Goal: Check status: Check status

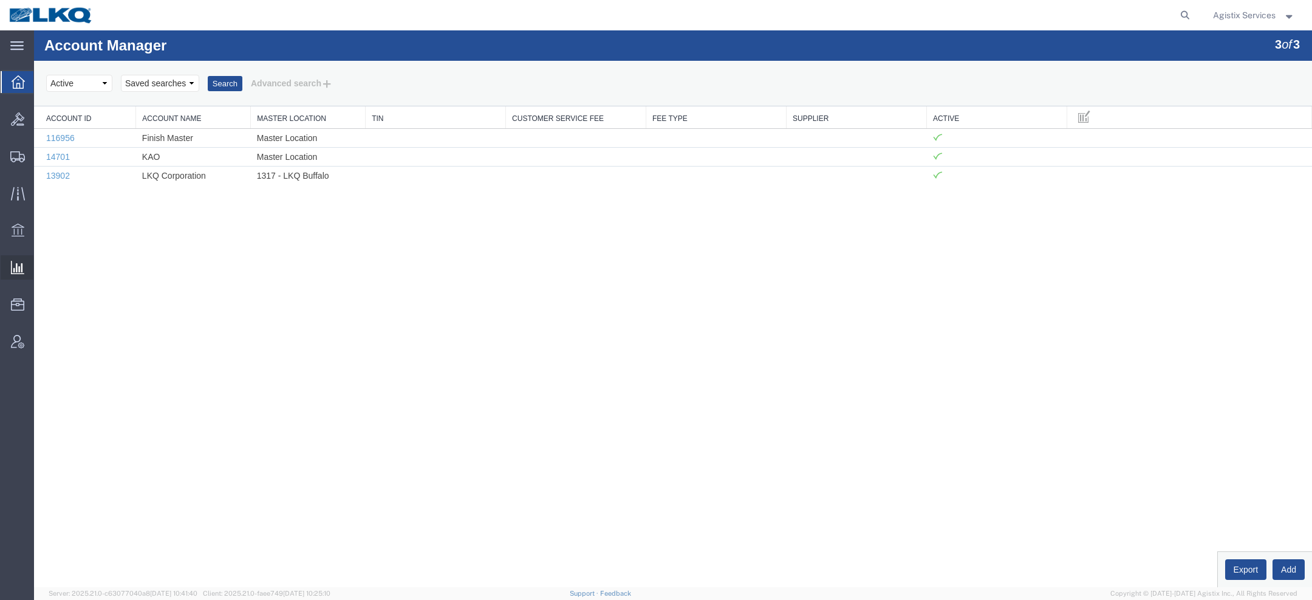
click at [0, 0] on span "Saved Reports" at bounding box center [0, 0] width 0 height 0
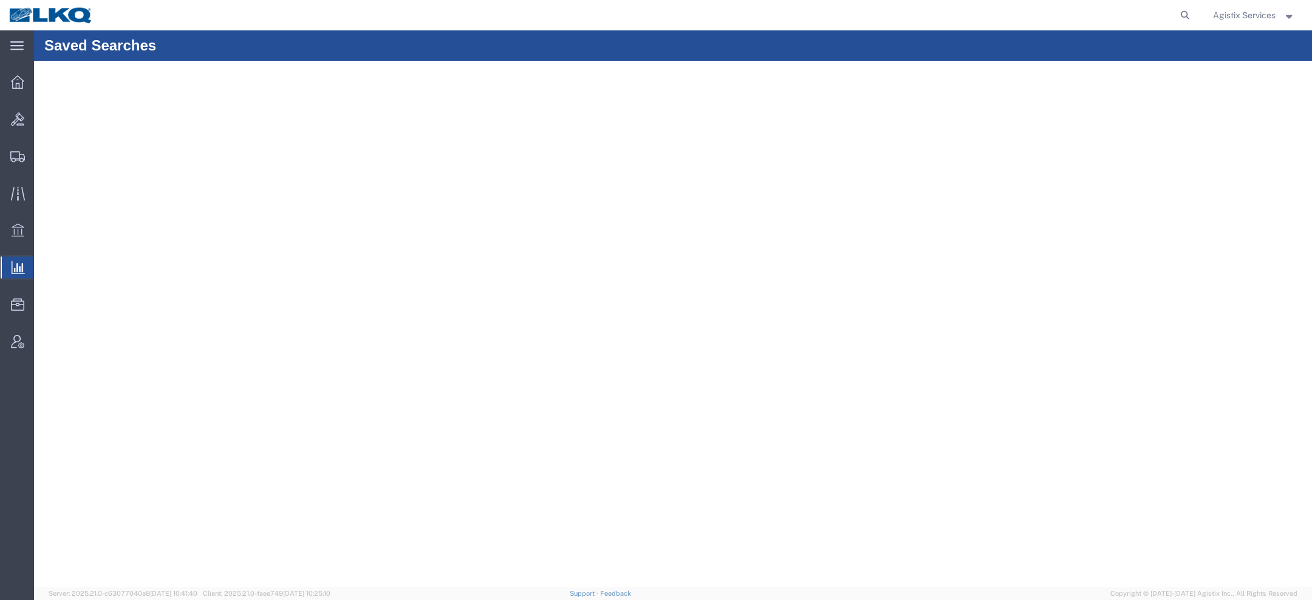
click at [0, 0] on span "Saved Reports" at bounding box center [0, 0] width 0 height 0
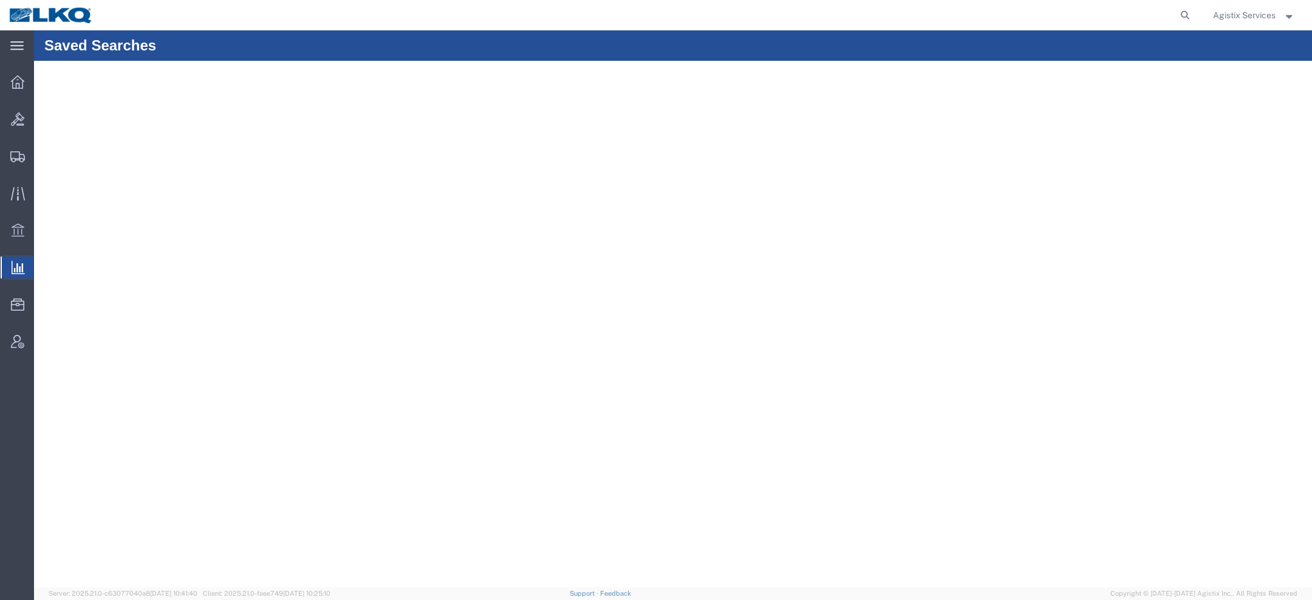
click at [0, 0] on span "Saved Reports" at bounding box center [0, 0] width 0 height 0
click at [1223, 10] on span "Agistix Services" at bounding box center [1244, 15] width 63 height 13
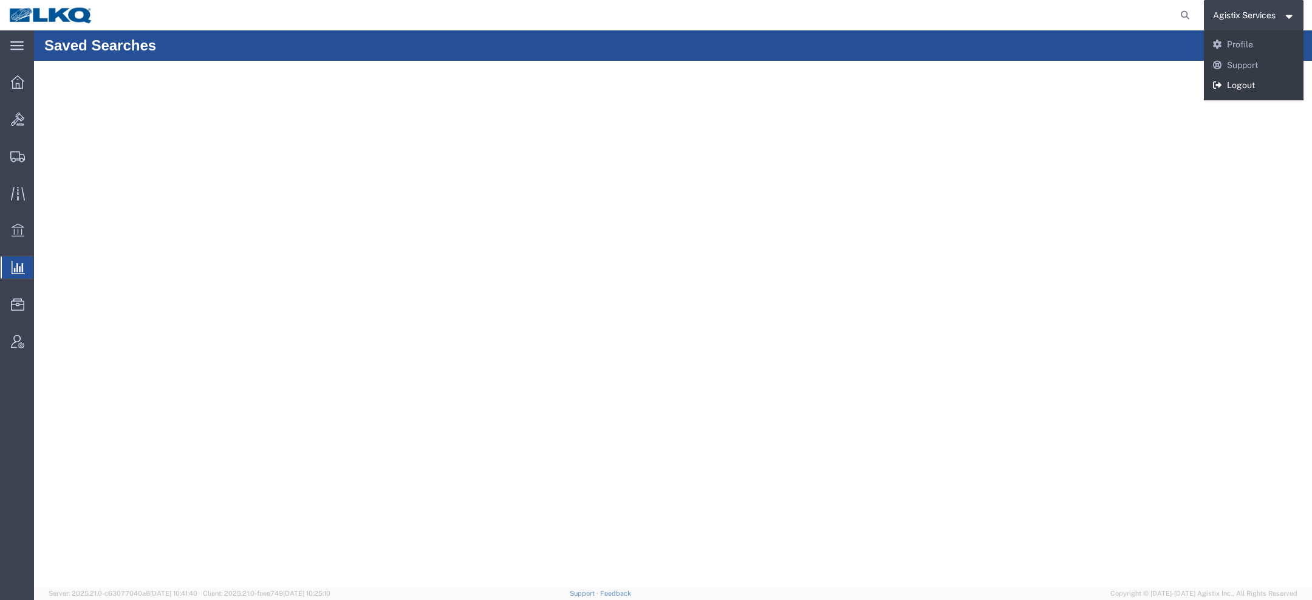
click at [1245, 91] on link "Logout" at bounding box center [1254, 85] width 100 height 21
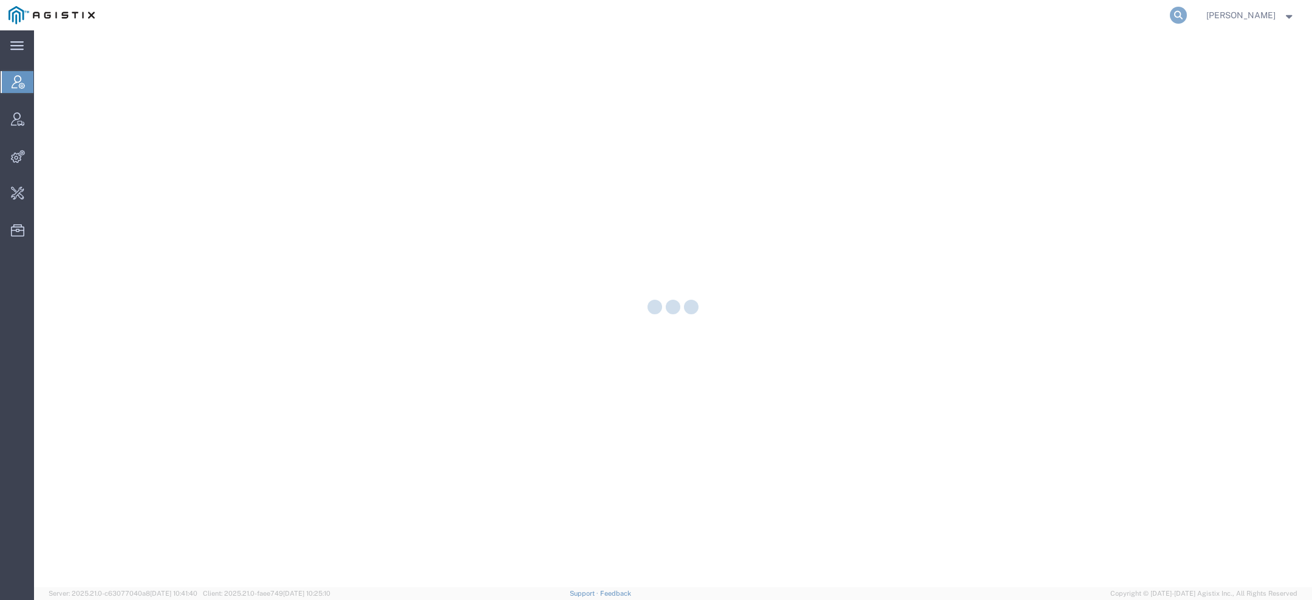
click at [1185, 10] on icon at bounding box center [1178, 15] width 17 height 17
paste input "57100588"
type input "57100588"
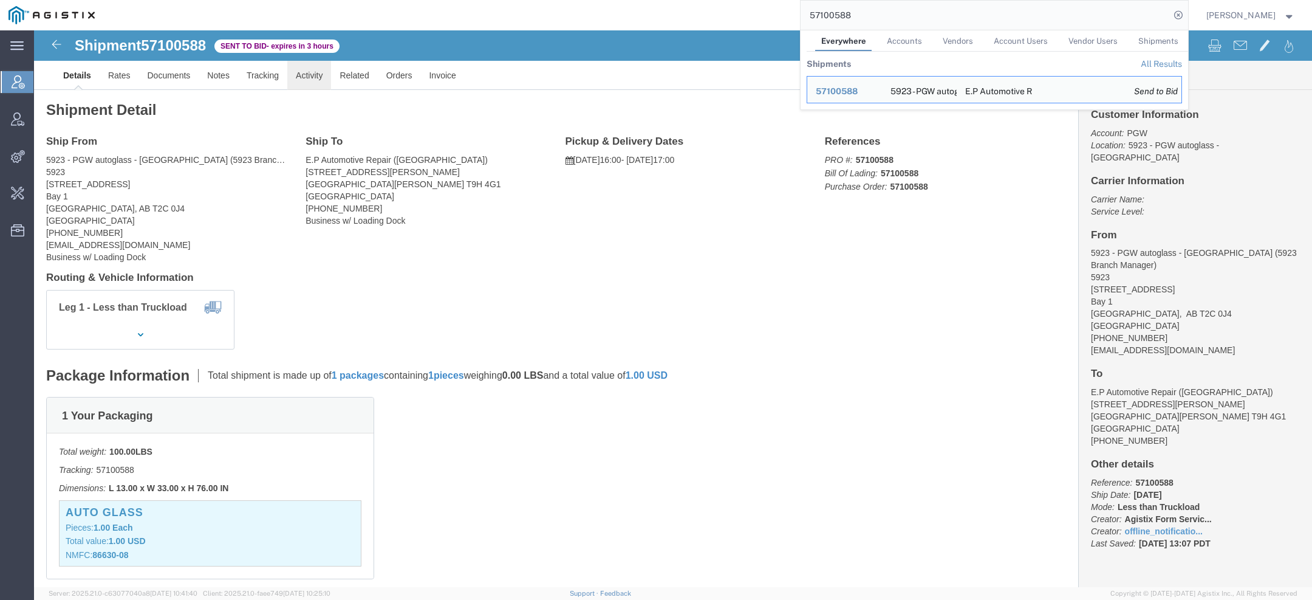
click link "Activity"
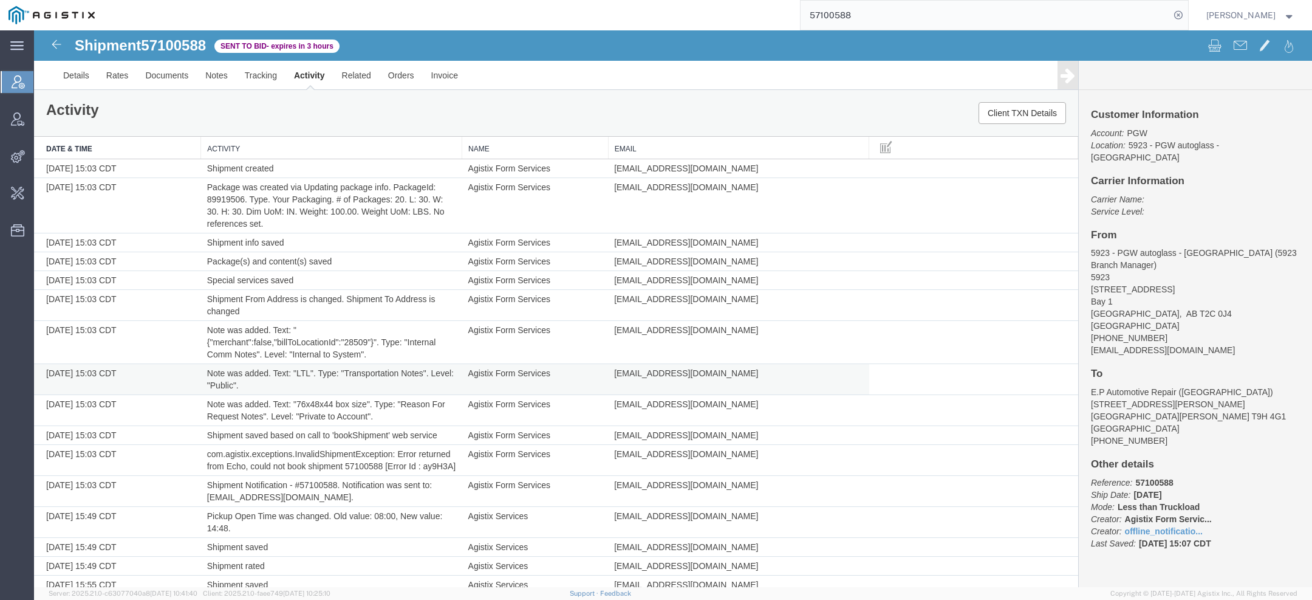
scroll to position [1108, 0]
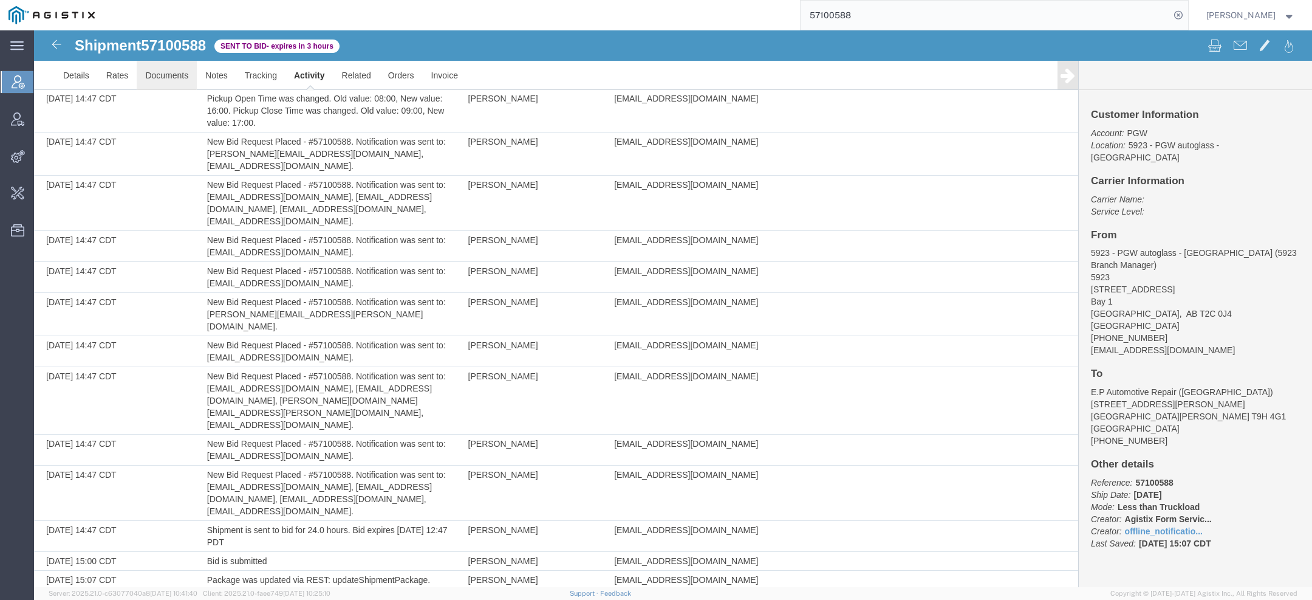
click at [153, 76] on link "Documents" at bounding box center [167, 75] width 60 height 29
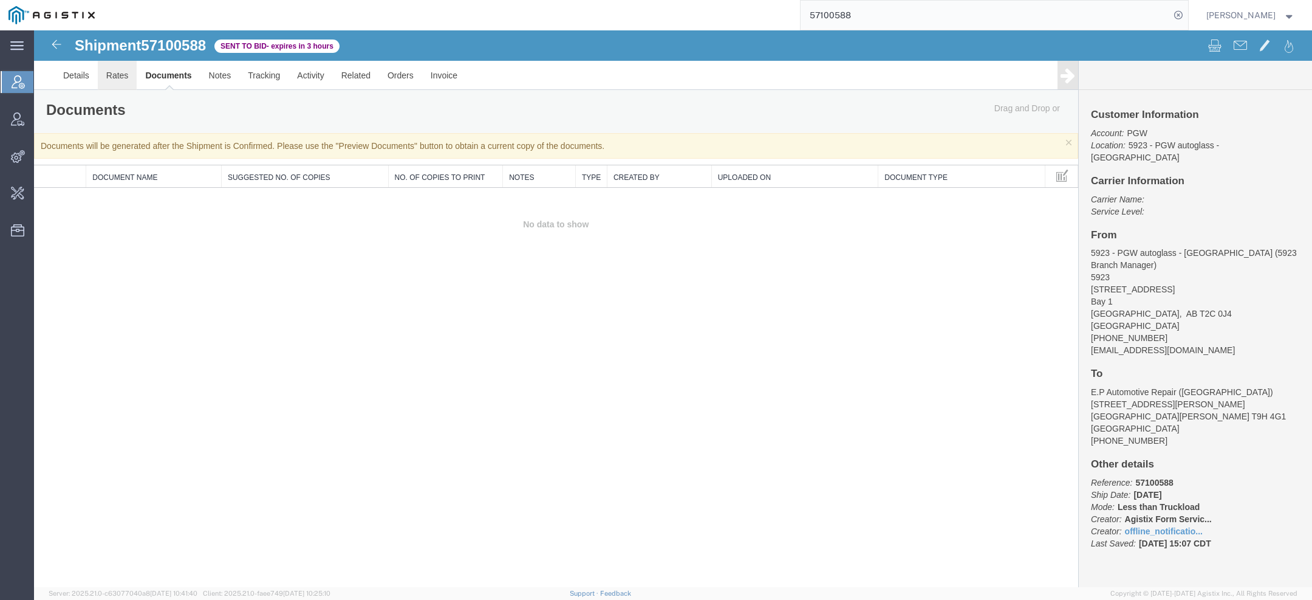
click at [118, 76] on link "Rates" at bounding box center [117, 75] width 39 height 29
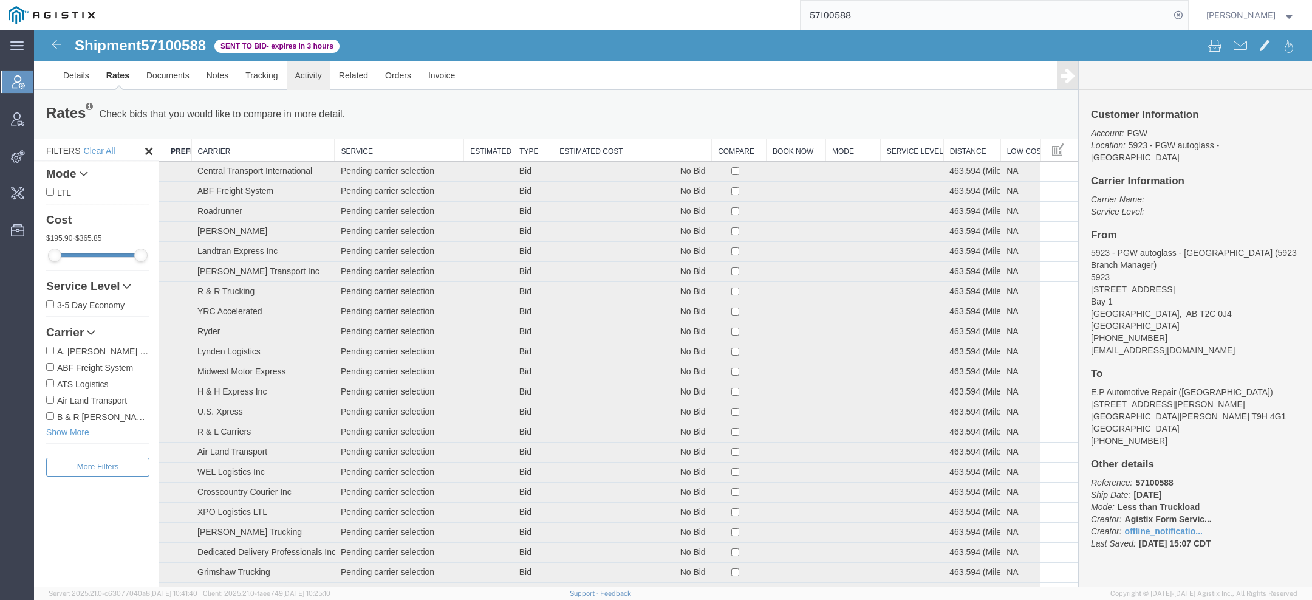
click at [319, 73] on link "Activity" at bounding box center [309, 75] width 44 height 29
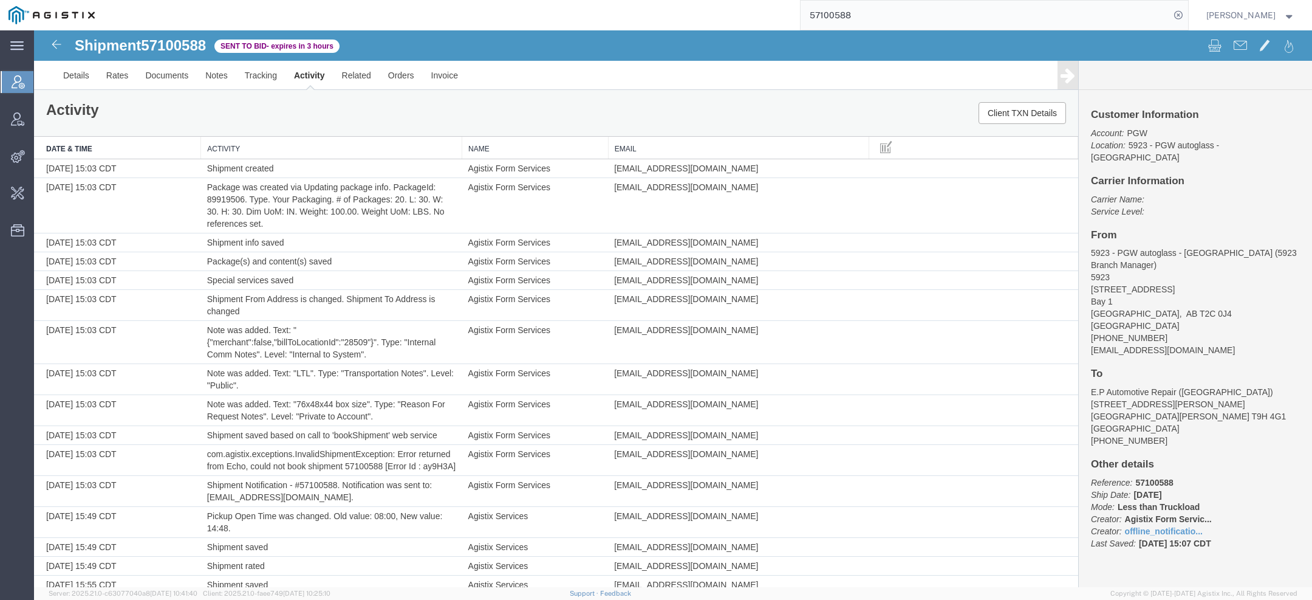
scroll to position [1108, 0]
